Goal: Task Accomplishment & Management: Manage account settings

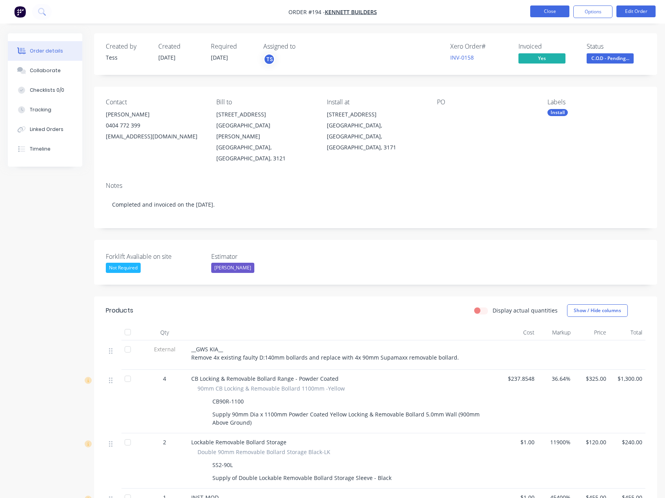
click at [541, 14] on button "Close" at bounding box center [549, 11] width 39 height 12
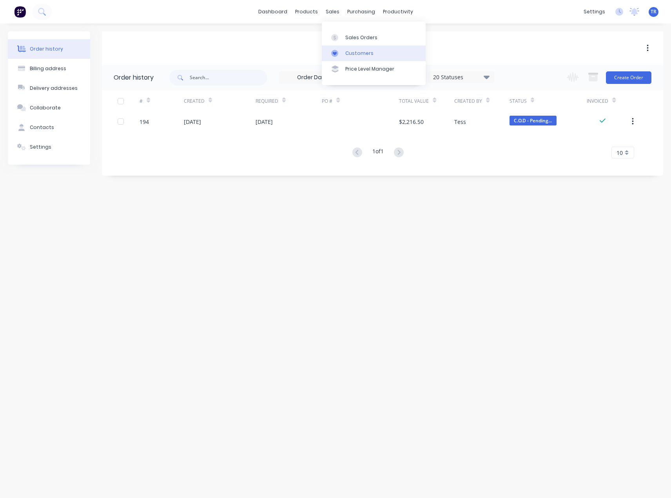
click at [344, 54] on link "Customers" at bounding box center [374, 53] width 104 height 16
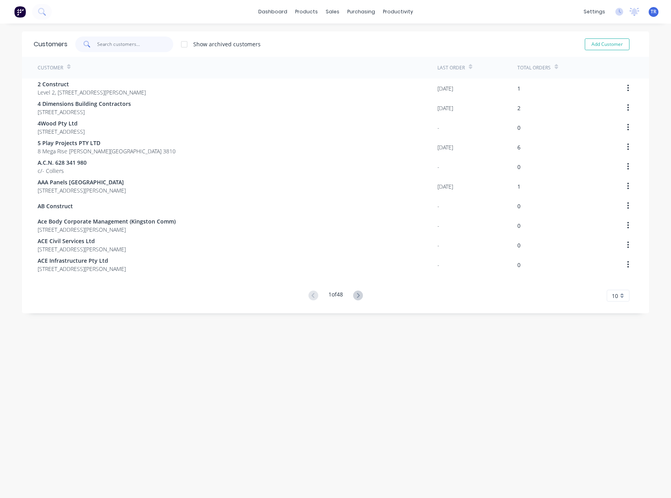
click at [149, 44] on input "text" at bounding box center [135, 44] width 76 height 16
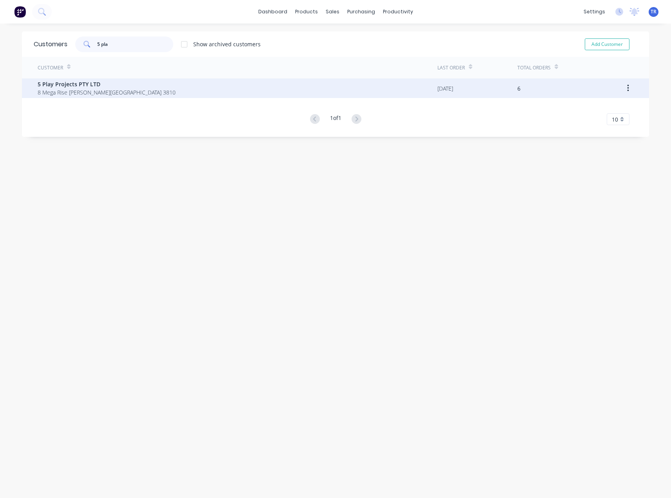
type input "5 pla"
click at [136, 89] on span "8 Mega Rise [PERSON_NAME][GEOGRAPHIC_DATA] 3810" at bounding box center [107, 92] width 138 height 8
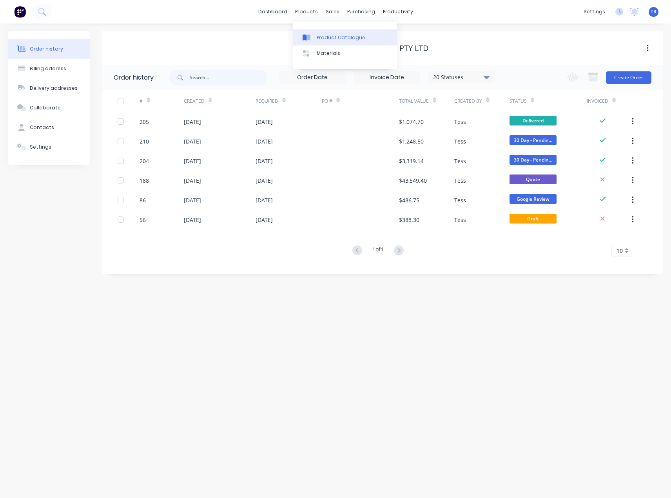
click at [315, 37] on link "Product Catalogue" at bounding box center [345, 37] width 104 height 16
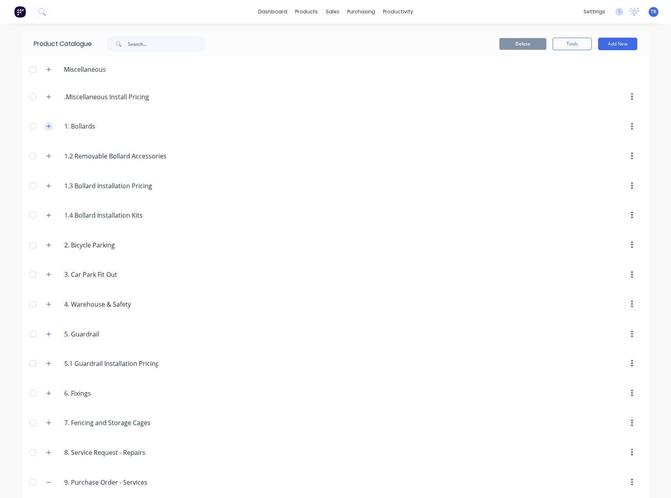
click at [48, 123] on button "button" at bounding box center [49, 126] width 10 height 10
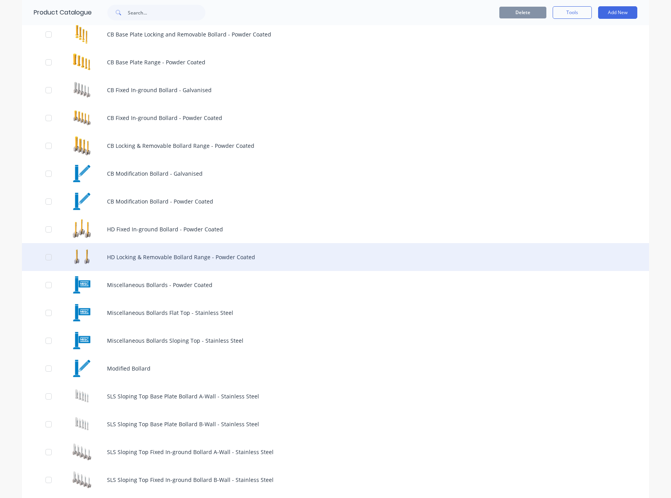
scroll to position [196, 0]
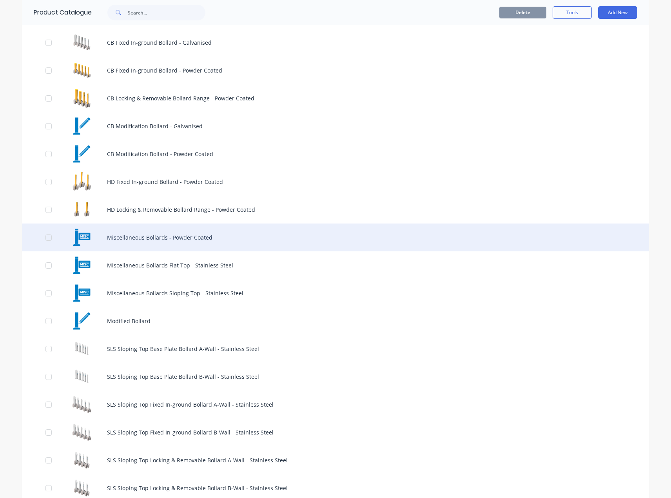
click at [175, 236] on div "Miscellaneous Bollards - Powder Coated" at bounding box center [335, 237] width 627 height 28
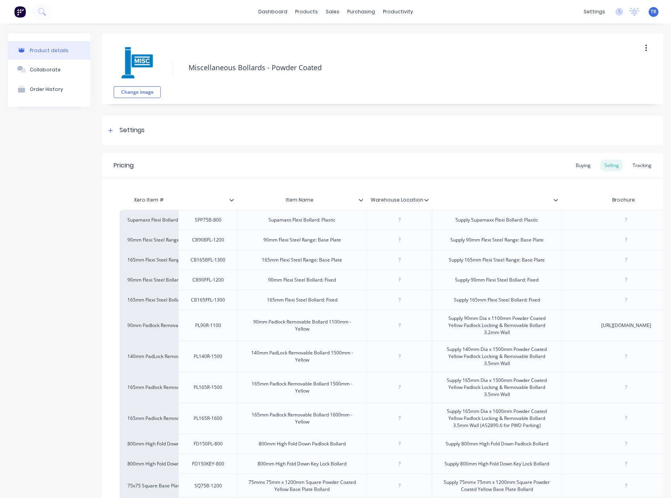
type textarea "x"
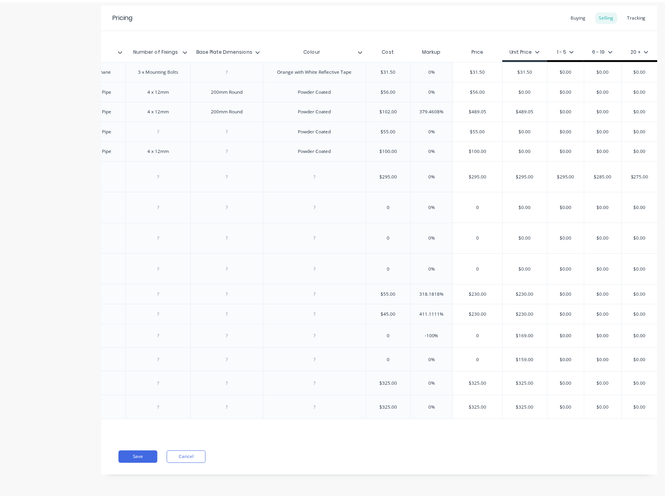
scroll to position [0, 1502]
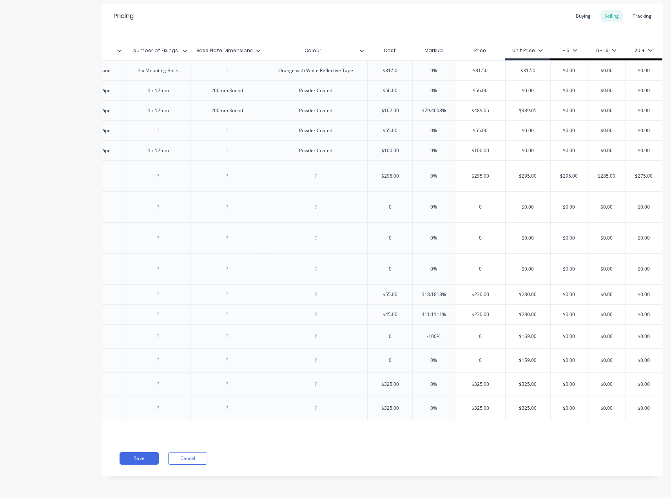
click at [510, 265] on input "$0.00" at bounding box center [528, 268] width 45 height 7
paste input "685"
type input "685"
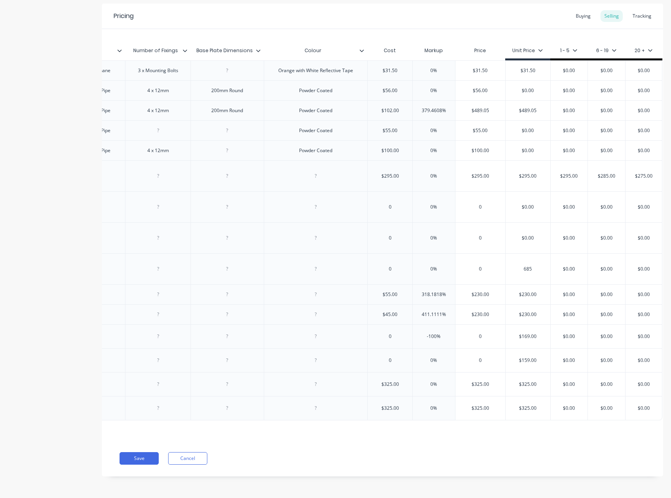
type textarea "x"
type input "685"
type input "$0.00"
click at [563, 265] on input "$0.00" at bounding box center [568, 268] width 39 height 7
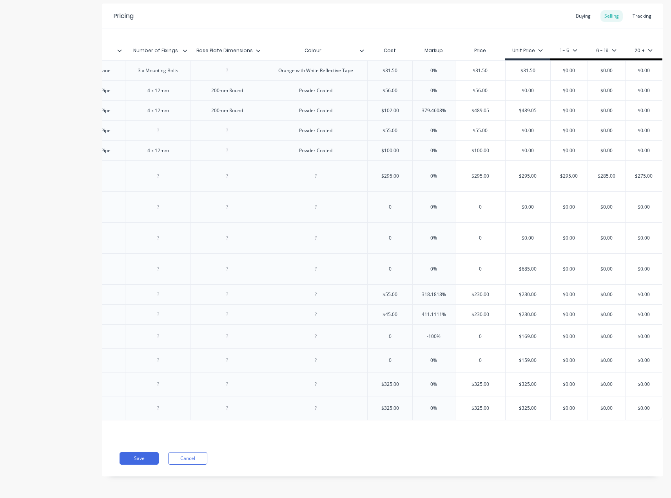
click at [563, 265] on input "$0.00" at bounding box center [568, 268] width 39 height 7
paste input "685"
type textarea "x"
type input "685"
type input "$0.00"
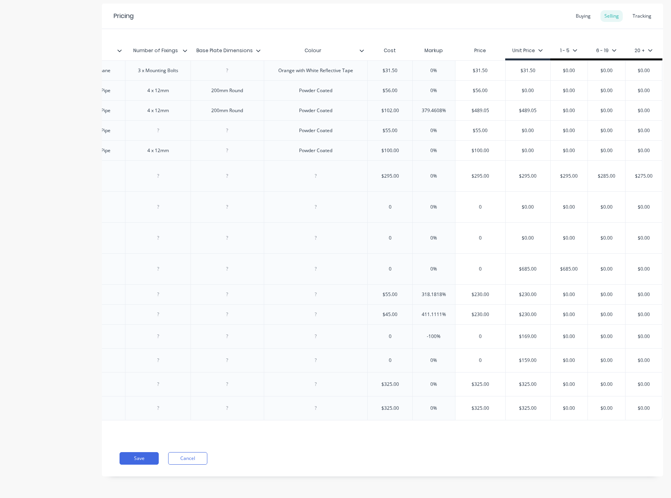
click at [552, 291] on input "$0.00" at bounding box center [568, 294] width 39 height 7
click at [140, 455] on button "Save" at bounding box center [139, 458] width 39 height 13
type textarea "x"
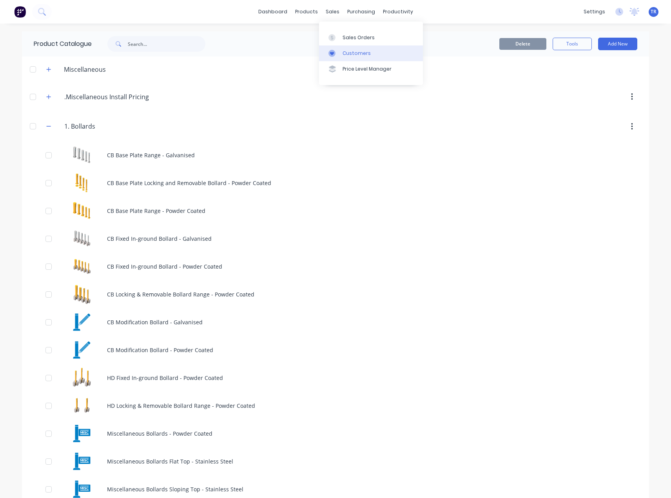
click at [352, 54] on div "Customers" at bounding box center [356, 53] width 28 height 7
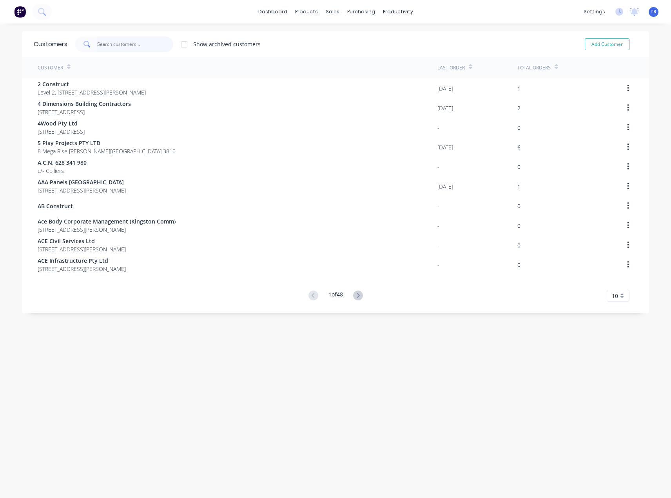
click at [144, 41] on input "text" at bounding box center [135, 44] width 76 height 16
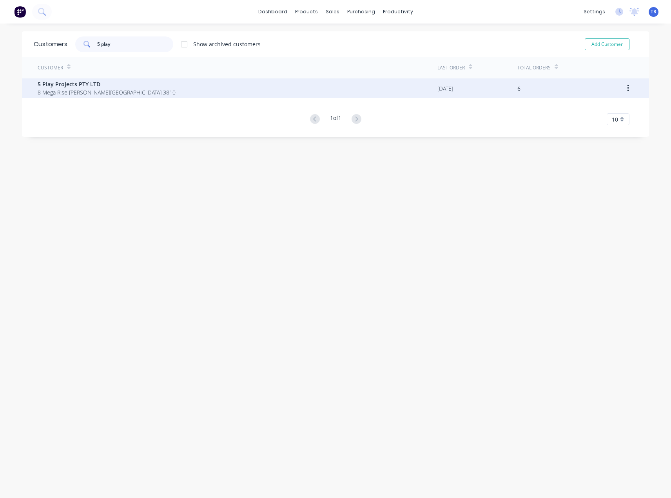
type input "5 play"
click at [119, 89] on span "8 Mega Rise [PERSON_NAME][GEOGRAPHIC_DATA] 3810" at bounding box center [107, 92] width 138 height 8
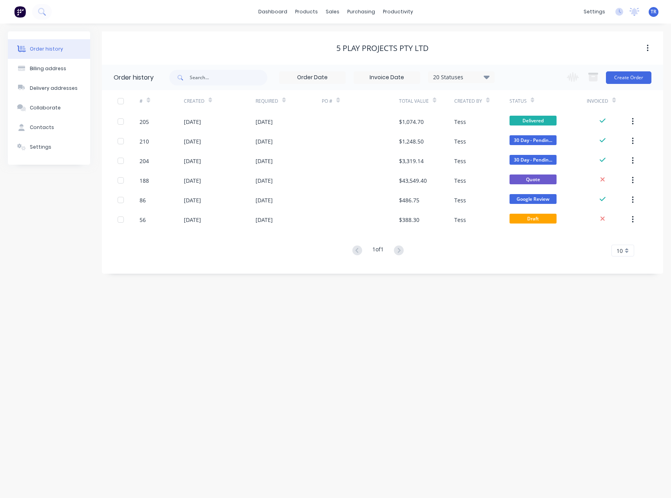
click at [214, 108] on div "Created" at bounding box center [220, 101] width 72 height 22
click at [210, 103] on icon at bounding box center [210, 100] width 4 height 6
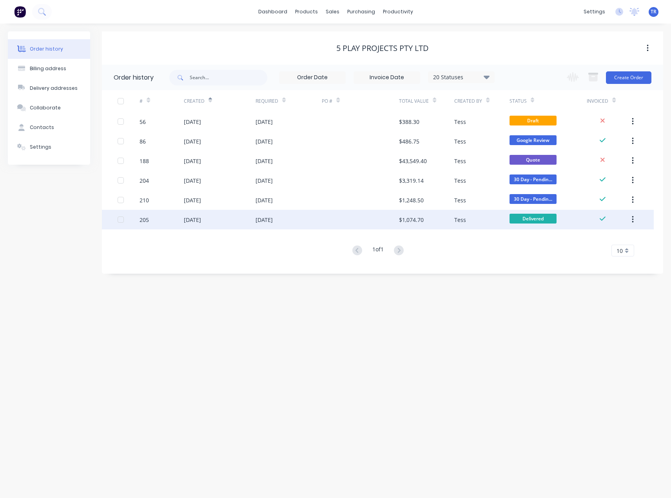
click at [199, 219] on div "[DATE]" at bounding box center [192, 220] width 17 height 8
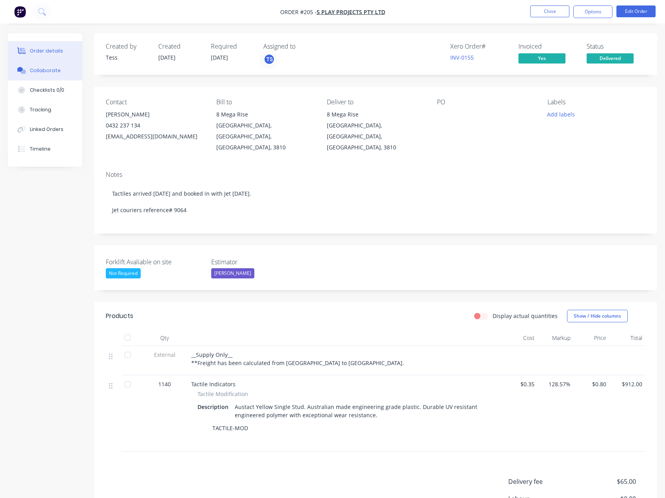
click at [76, 69] on button "Collaborate" at bounding box center [45, 71] width 74 height 20
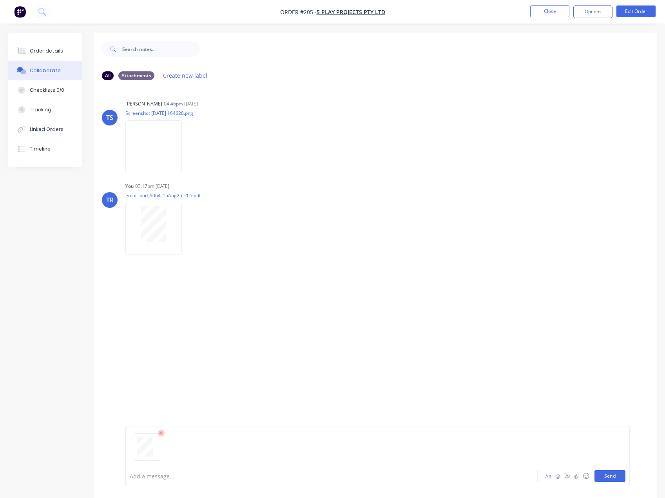
click at [610, 478] on button "Send" at bounding box center [609, 476] width 31 height 12
click at [54, 55] on button "Order details" at bounding box center [45, 51] width 74 height 20
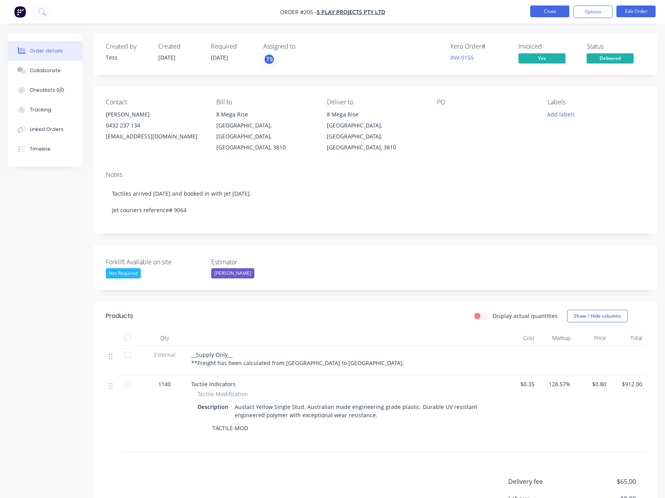
click at [545, 9] on button "Close" at bounding box center [549, 11] width 39 height 12
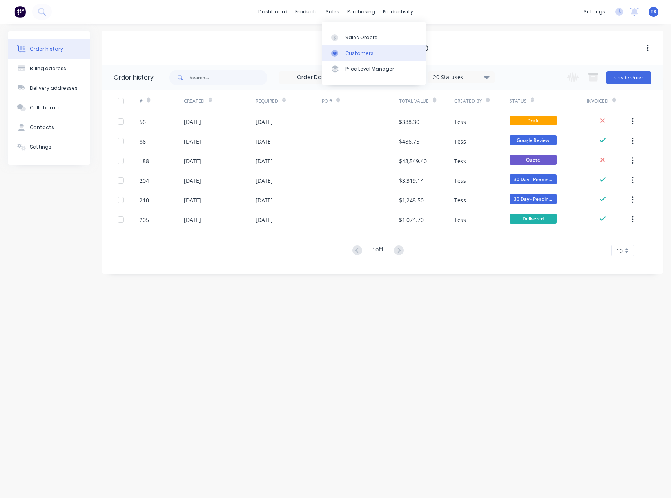
click at [349, 56] on div "Customers" at bounding box center [359, 53] width 28 height 7
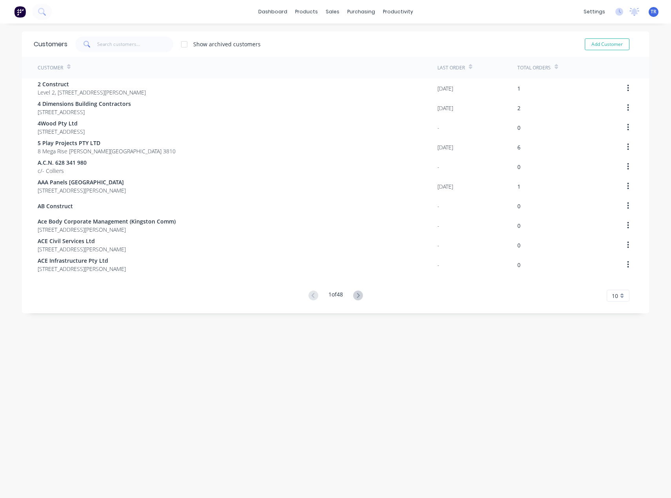
click at [90, 38] on span at bounding box center [86, 44] width 22 height 16
click at [103, 41] on input "text" at bounding box center [135, 44] width 76 height 16
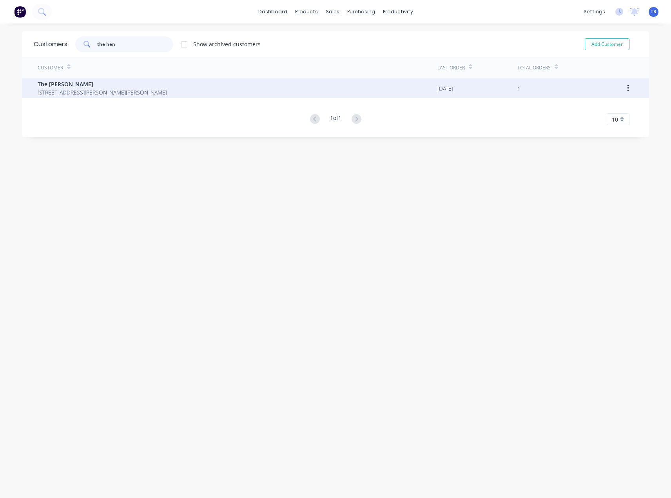
type input "the hen"
click at [116, 88] on span "The [PERSON_NAME]" at bounding box center [102, 84] width 129 height 8
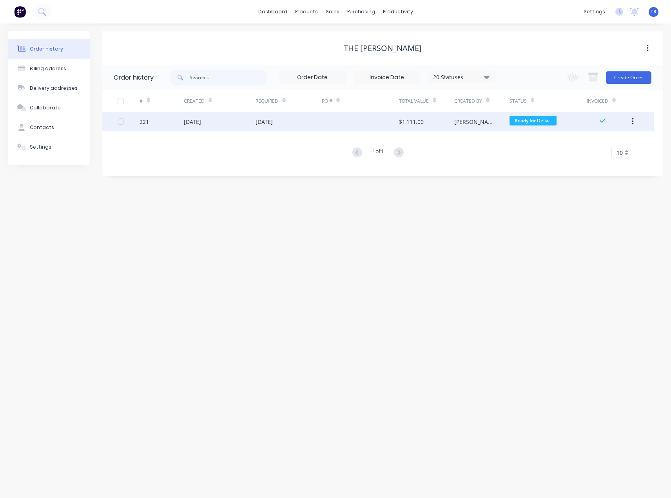
click at [201, 118] on div "[DATE]" at bounding box center [192, 122] width 17 height 8
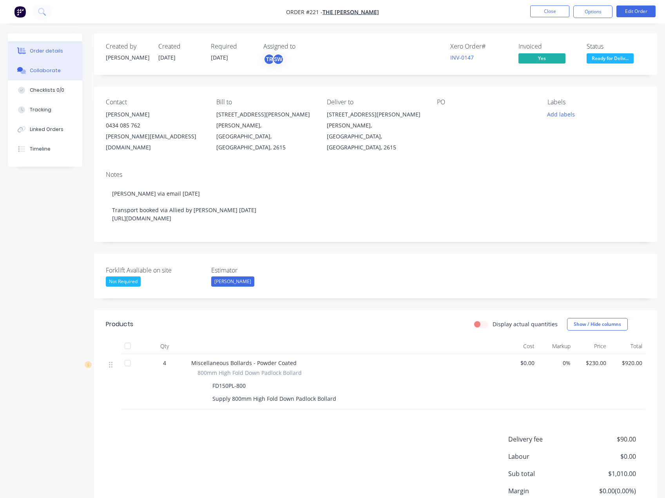
click at [19, 69] on icon at bounding box center [20, 69] width 6 height 5
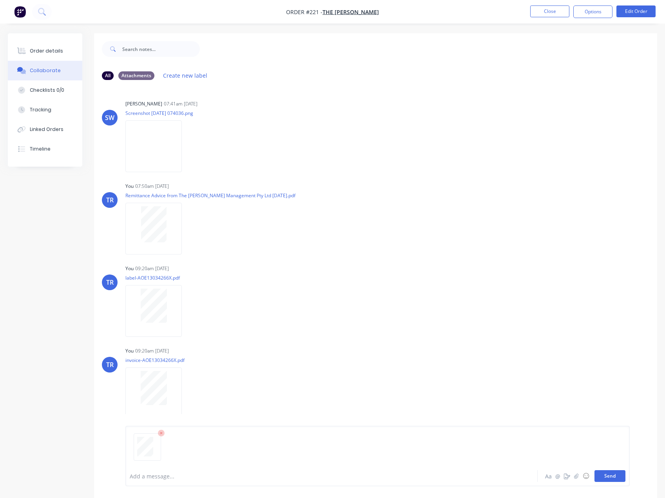
click at [602, 475] on button "Send" at bounding box center [609, 476] width 31 height 12
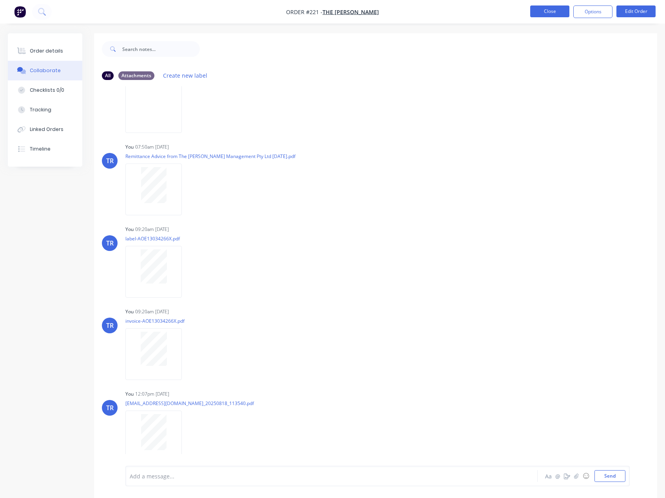
click at [564, 11] on button "Close" at bounding box center [549, 11] width 39 height 12
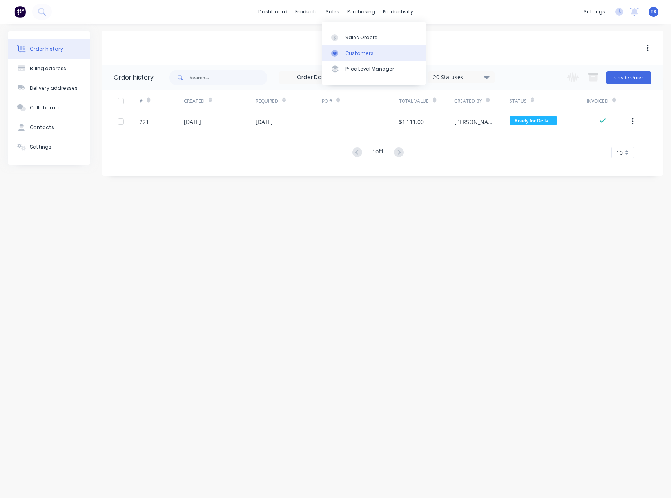
click at [354, 60] on link "Customers" at bounding box center [374, 53] width 104 height 16
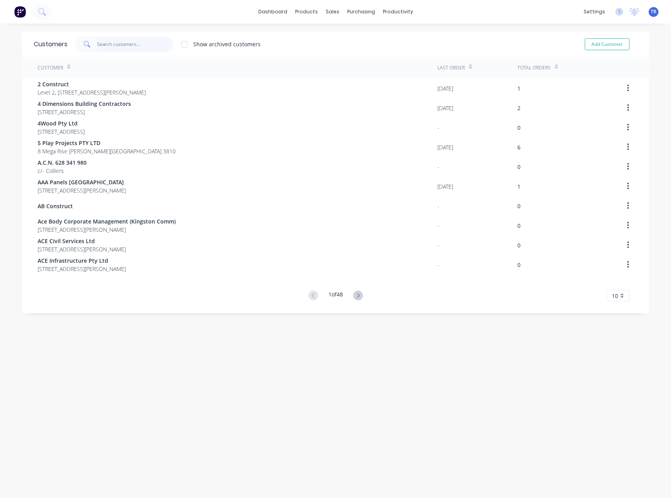
click at [100, 47] on input "text" at bounding box center [135, 44] width 76 height 16
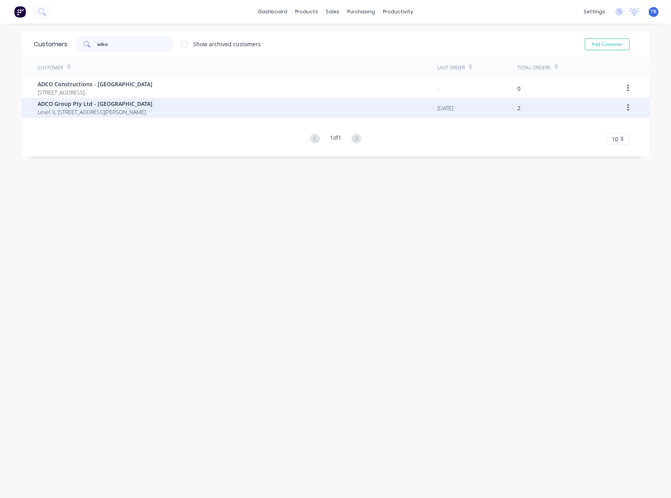
type input "adco"
click at [100, 113] on span "Level 9, [STREET_ADDRESS][PERSON_NAME]" at bounding box center [95, 112] width 115 height 8
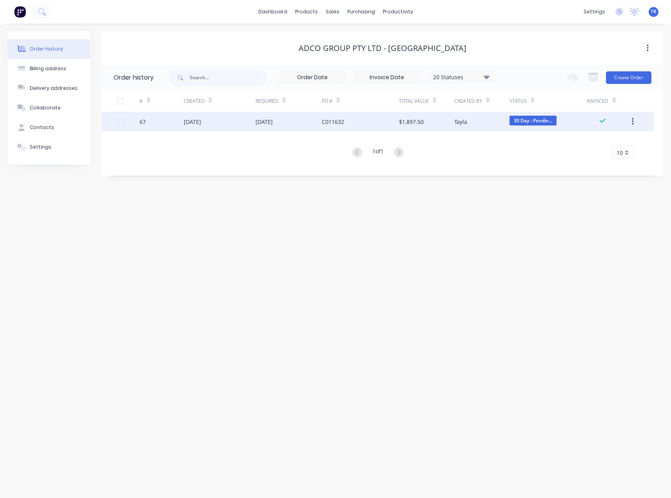
click at [360, 128] on div "C011632" at bounding box center [360, 122] width 77 height 20
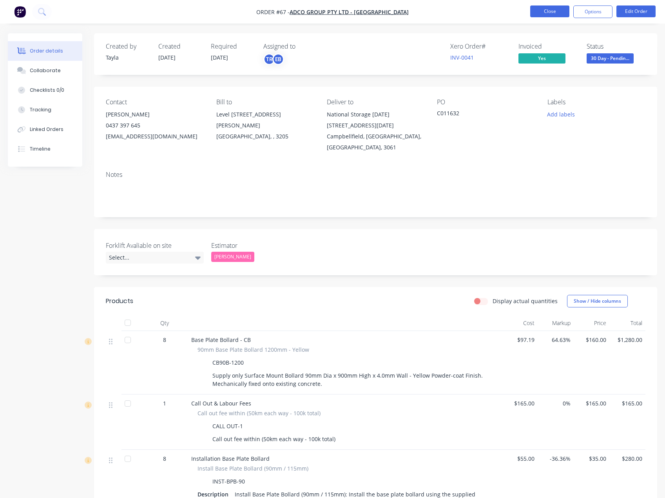
click at [543, 16] on button "Close" at bounding box center [549, 11] width 39 height 12
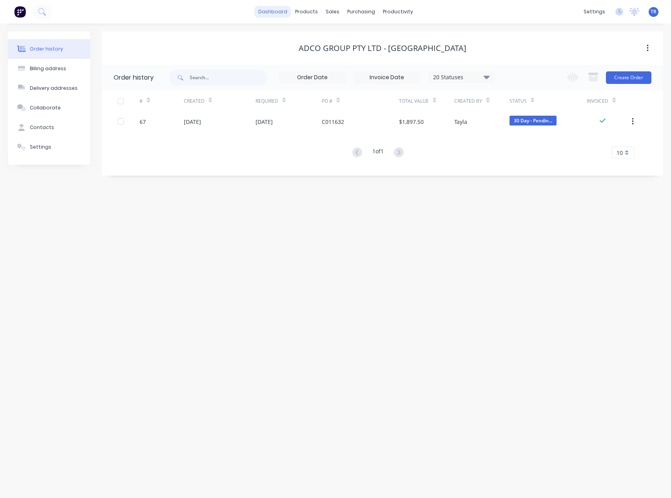
click at [278, 6] on link "dashboard" at bounding box center [272, 12] width 37 height 12
